Goal: Task Accomplishment & Management: Complete application form

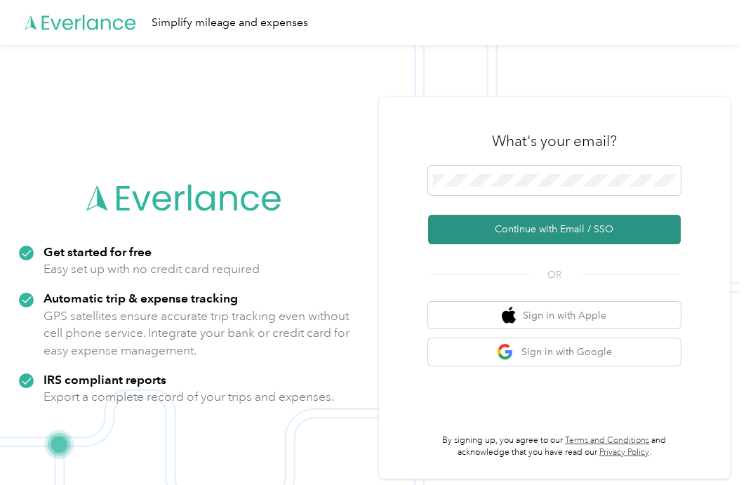
click at [542, 234] on button "Continue with Email / SSO" at bounding box center [554, 229] width 253 height 29
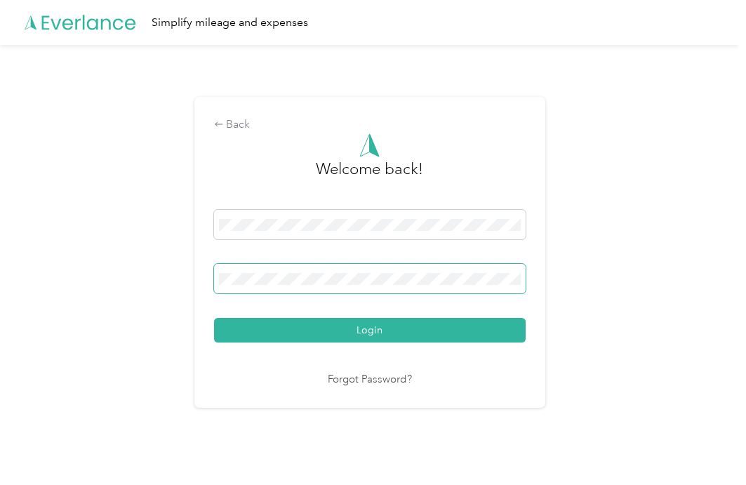
click at [214, 318] on button "Login" at bounding box center [369, 330] width 311 height 25
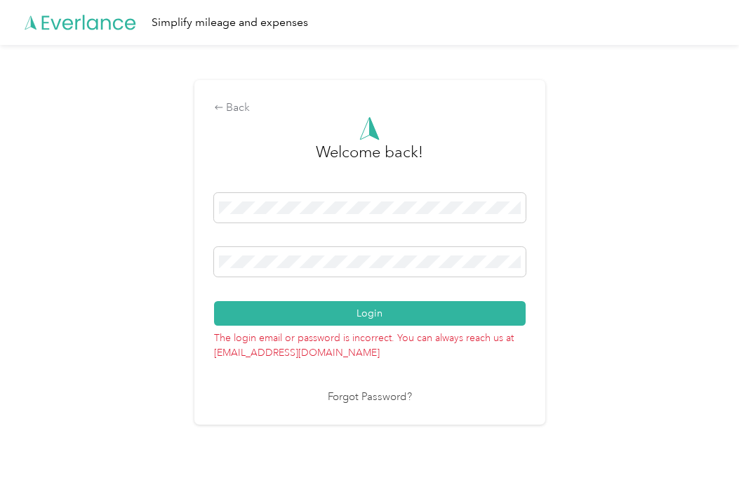
click at [368, 399] on link "Forgot Password?" at bounding box center [370, 397] width 84 height 16
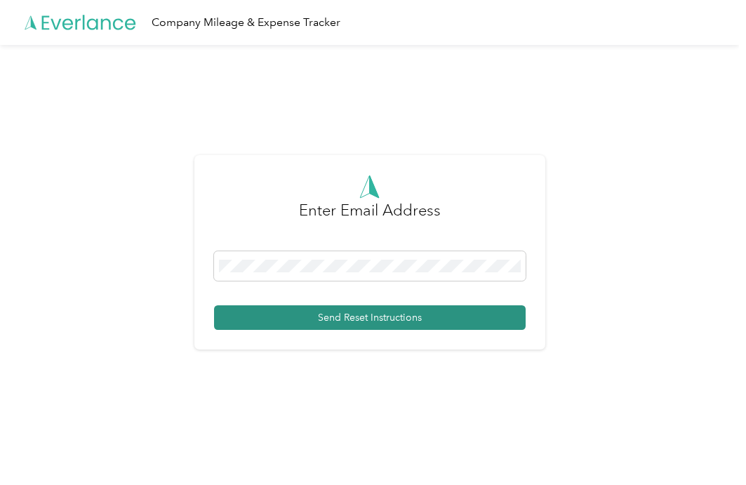
click at [328, 314] on button "Send Reset Instructions" at bounding box center [369, 317] width 311 height 25
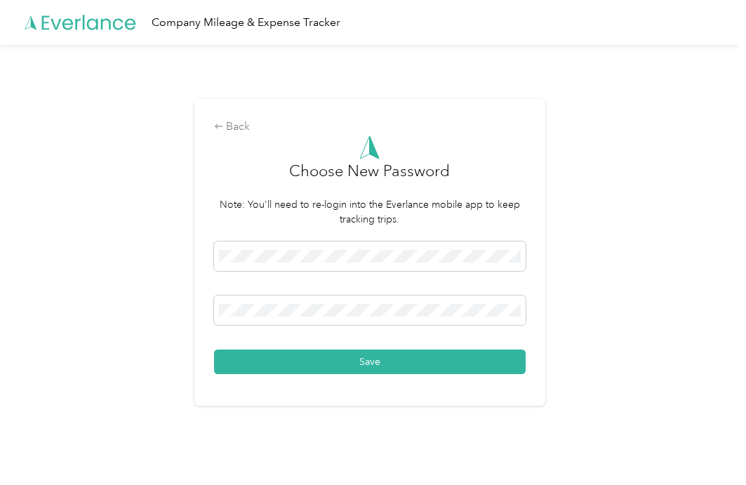
click at [373, 359] on button "Save" at bounding box center [369, 361] width 311 height 25
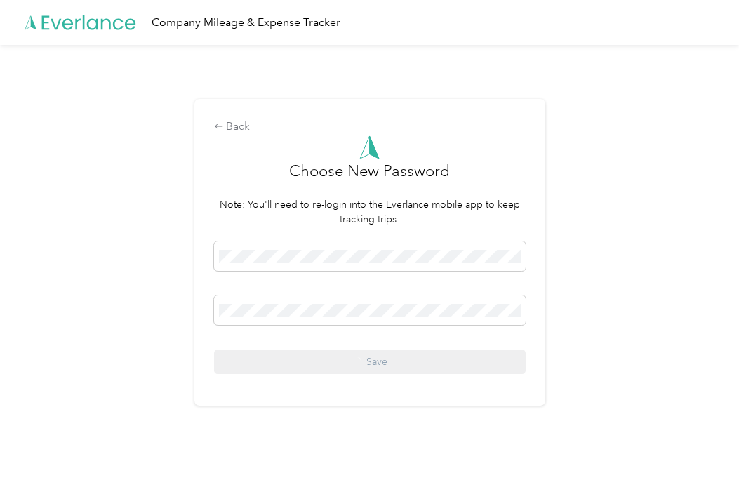
click at [377, 359] on div "Save" at bounding box center [369, 307] width 311 height 133
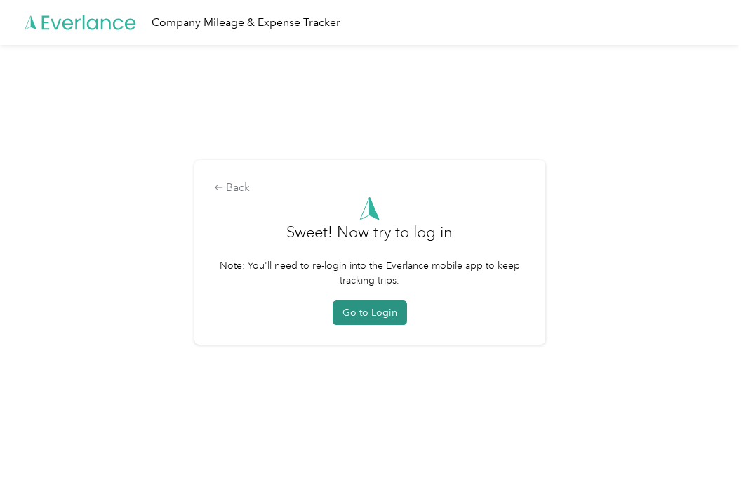
click at [384, 309] on button "Go to Login" at bounding box center [369, 312] width 74 height 25
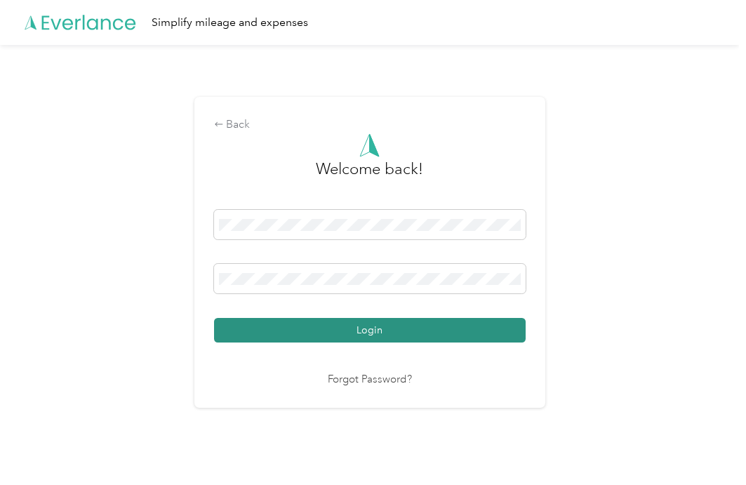
click at [311, 332] on button "Login" at bounding box center [369, 330] width 311 height 25
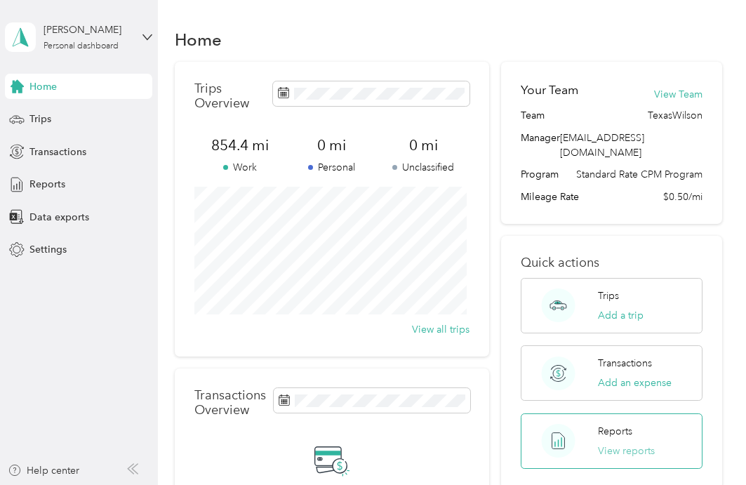
click at [611, 443] on button "View reports" at bounding box center [626, 450] width 57 height 15
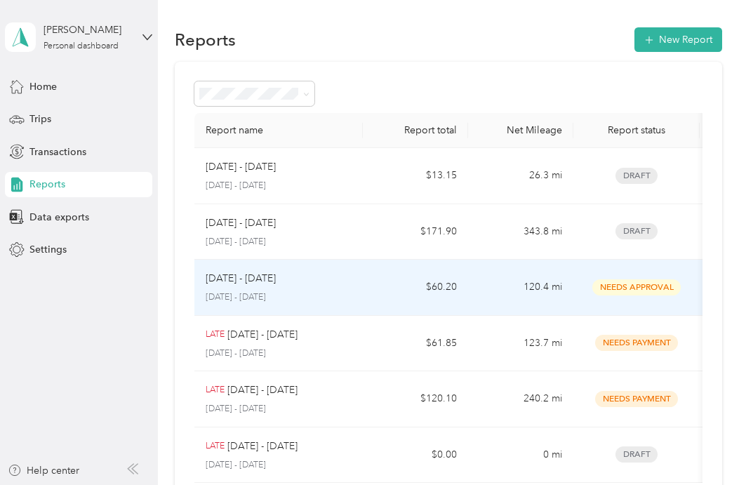
scroll to position [70, 0]
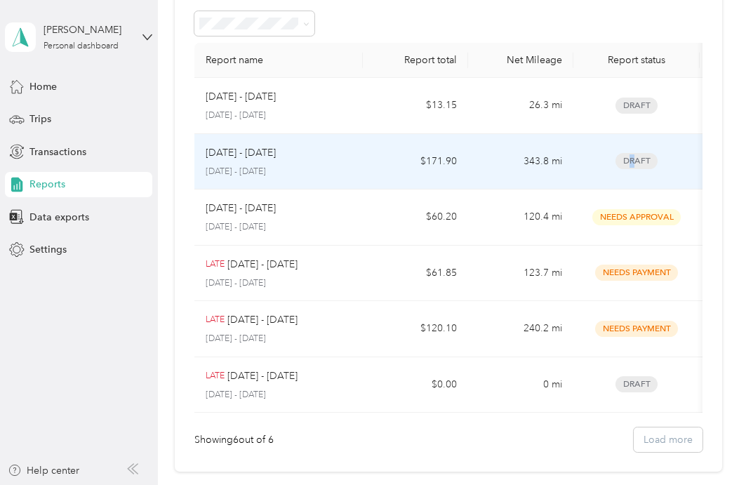
click at [631, 162] on span "Draft" at bounding box center [636, 161] width 42 height 16
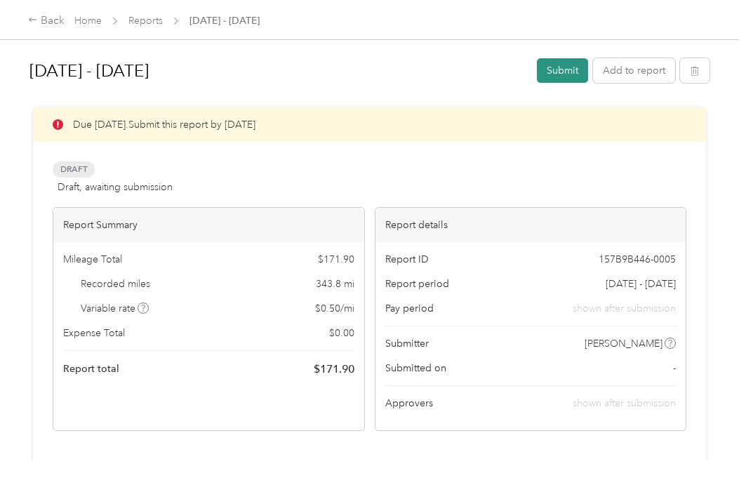
click at [572, 65] on button "Submit" at bounding box center [562, 70] width 51 height 25
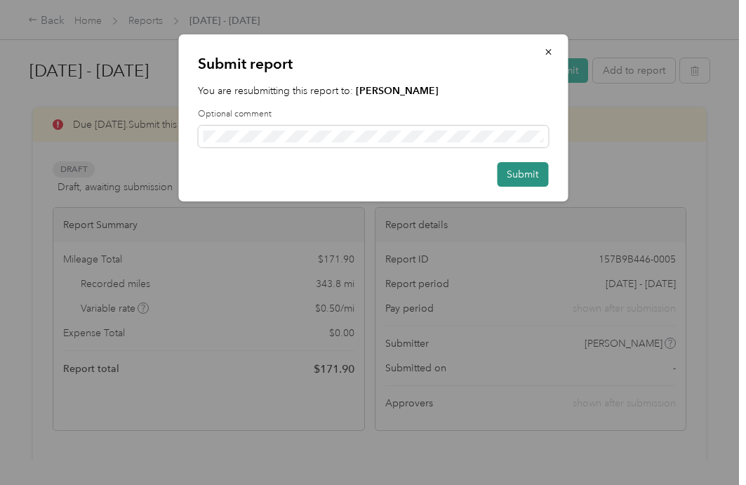
click at [538, 176] on button "Submit" at bounding box center [522, 174] width 51 height 25
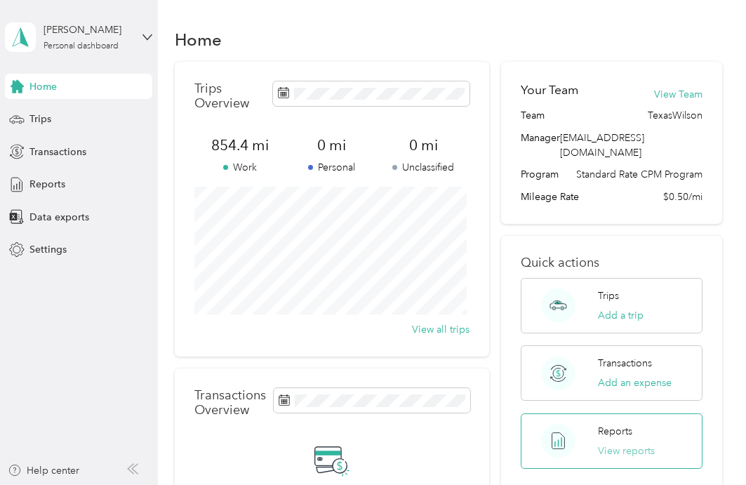
click at [614, 443] on button "View reports" at bounding box center [626, 450] width 57 height 15
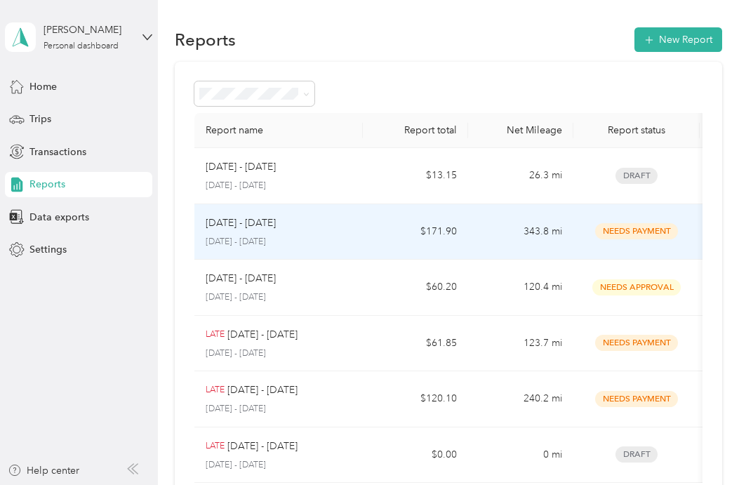
click at [253, 220] on p "[DATE] - [DATE]" at bounding box center [241, 222] width 70 height 15
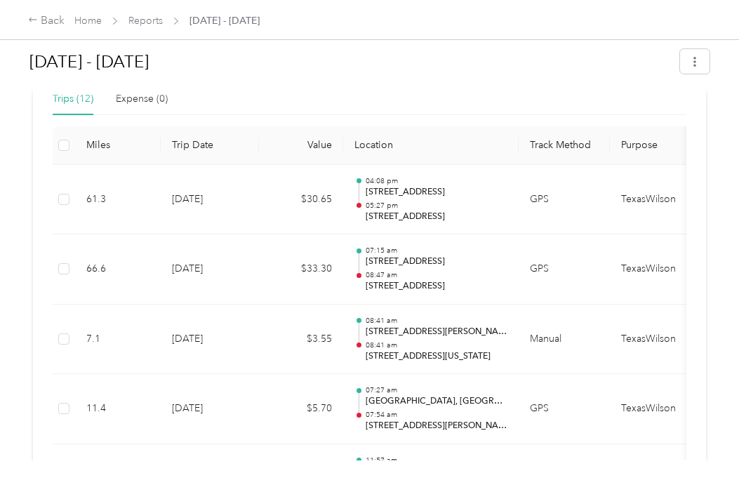
scroll to position [351, 0]
